Goal: Navigation & Orientation: Find specific page/section

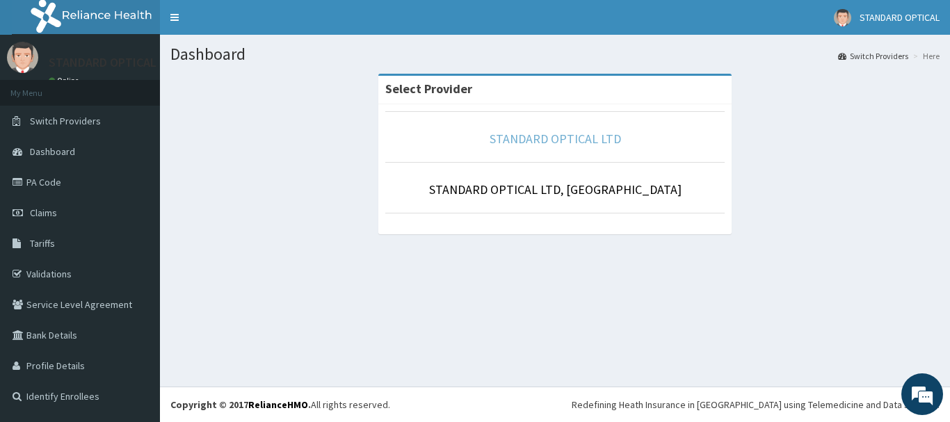
click at [543, 142] on link "STANDARD OPTICAL LTD" at bounding box center [554, 139] width 131 height 16
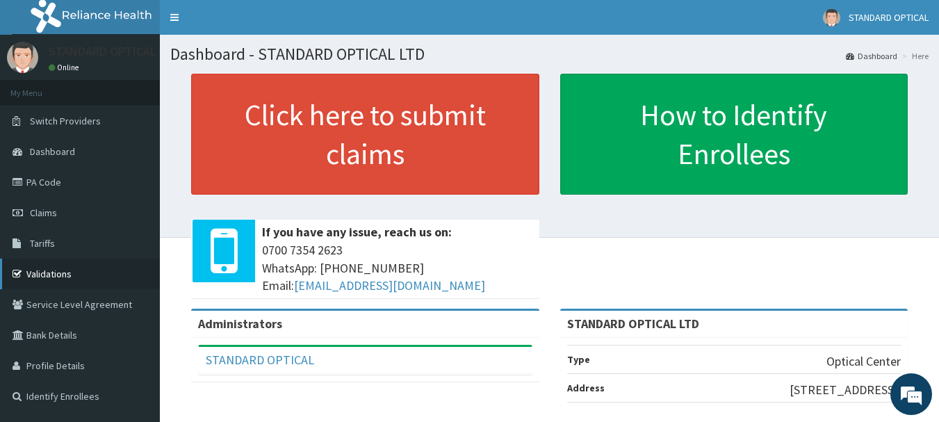
click at [49, 277] on link "Validations" at bounding box center [80, 274] width 160 height 31
